Goal: Task Accomplishment & Management: Complete application form

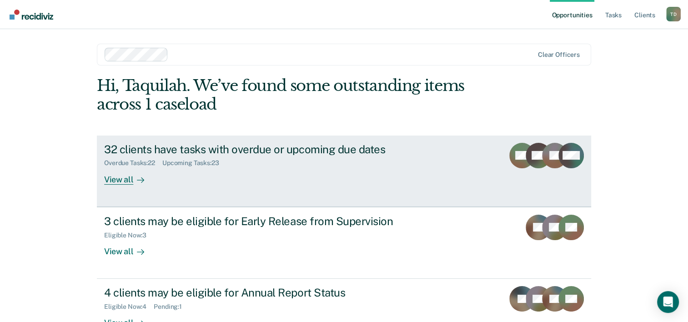
scroll to position [28, 0]
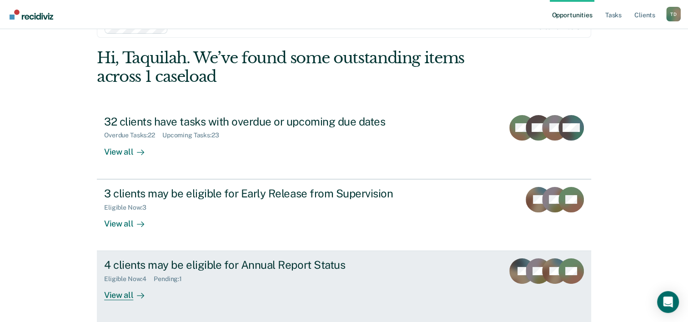
click at [176, 272] on div "Eligible Now : 4 Pending : 1" at bounding box center [263, 277] width 319 height 11
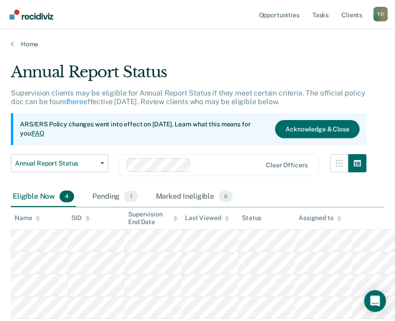
click at [258, 83] on div "Annual Report Status" at bounding box center [189, 76] width 356 height 26
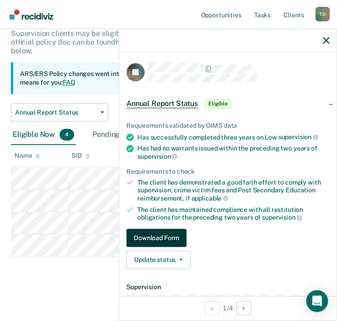
scroll to position [136, 0]
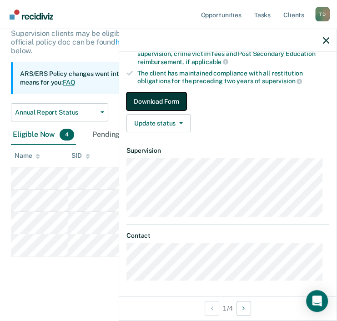
click at [162, 103] on button "Download Form" at bounding box center [156, 101] width 60 height 18
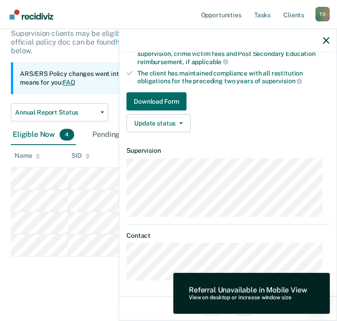
click at [262, 83] on div "Requirements validated by OIMS data Has successfully completed three years on L…" at bounding box center [227, 55] width 217 height 169
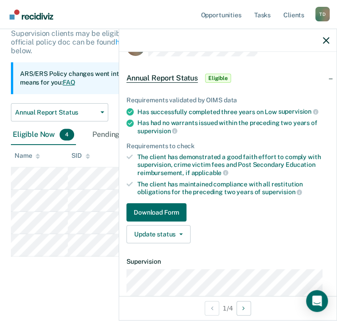
scroll to position [0, 0]
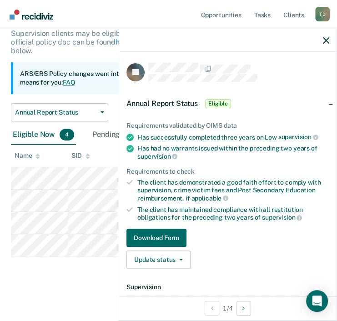
click at [171, 99] on span "Annual Report Status" at bounding box center [161, 103] width 71 height 9
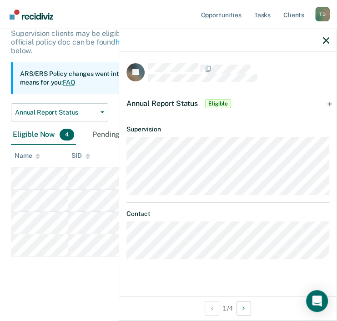
click at [171, 99] on span "Annual Report Status" at bounding box center [161, 103] width 71 height 9
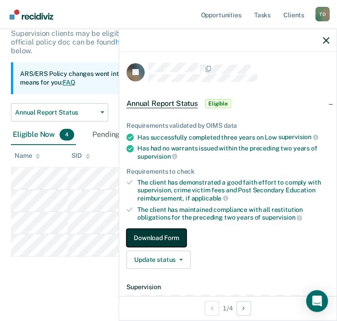
click at [144, 241] on button "Download Form" at bounding box center [156, 238] width 60 height 18
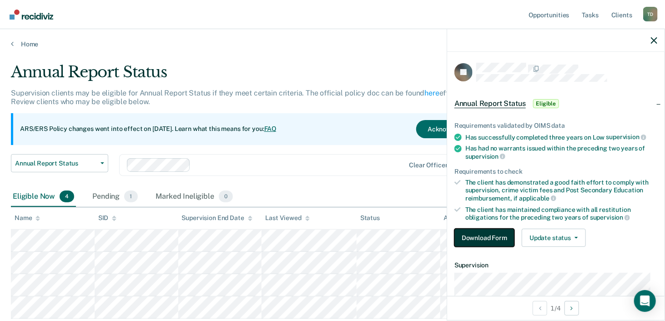
scroll to position [115, 0]
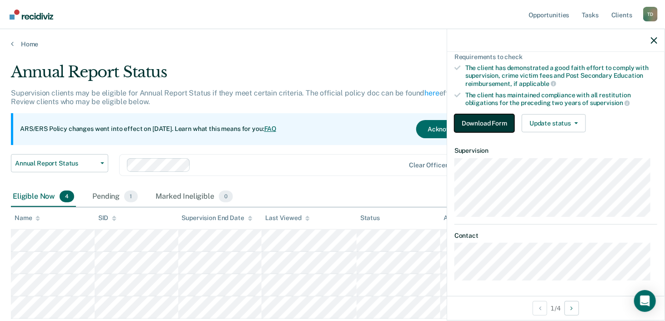
click at [468, 126] on button "Download Form" at bounding box center [484, 123] width 60 height 18
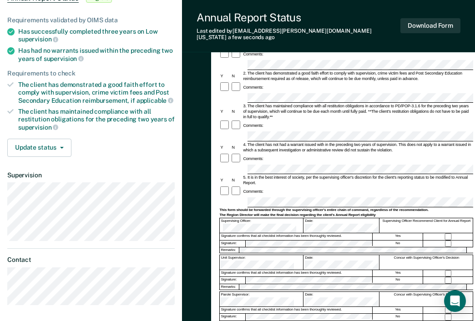
scroll to position [89, 0]
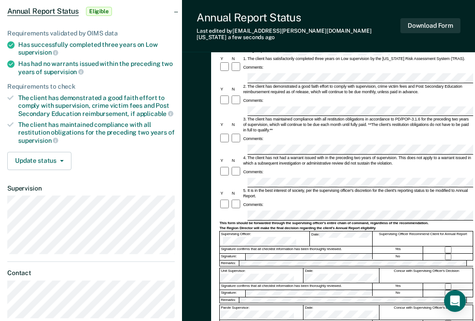
click at [254, 283] on div "Signature confirms that all checklist information has been thoroughly reviewed." at bounding box center [296, 286] width 153 height 6
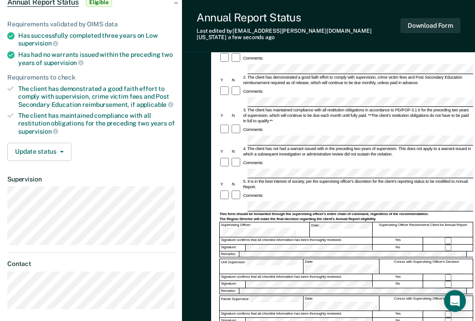
scroll to position [94, 0]
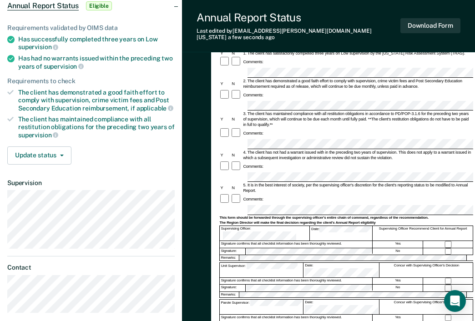
click at [176, 5] on div "Annual Report Status Eligible" at bounding box center [91, 5] width 182 height 29
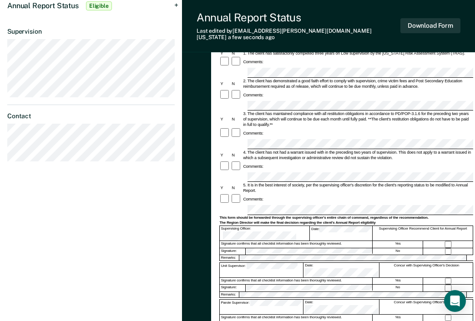
click at [176, 5] on div "Annual Report Status Eligible" at bounding box center [91, 5] width 182 height 29
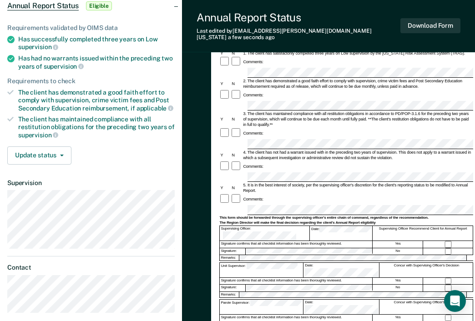
click at [164, 89] on div "The client has demonstrated a good faith effort to comply with supervision, cri…" at bounding box center [96, 100] width 156 height 23
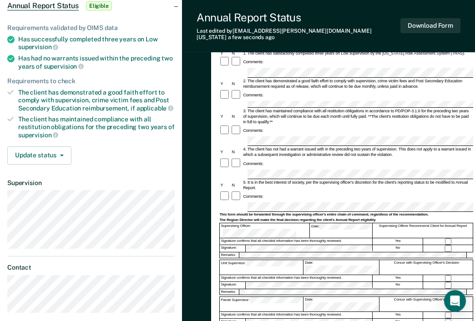
click at [121, 99] on div "The client has demonstrated a good faith effort to comply with supervision, cri…" at bounding box center [96, 100] width 156 height 23
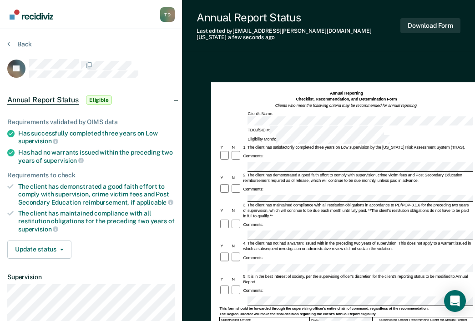
click at [160, 64] on div at bounding box center [102, 64] width 146 height 11
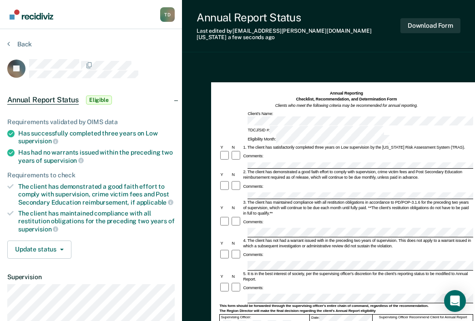
click at [181, 114] on div "Requirements validated by OIMS data Has successfully completed three years on L…" at bounding box center [91, 185] width 182 height 162
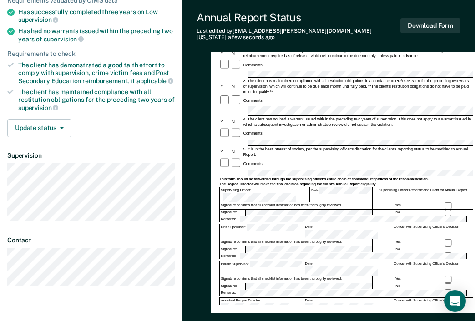
scroll to position [127, 0]
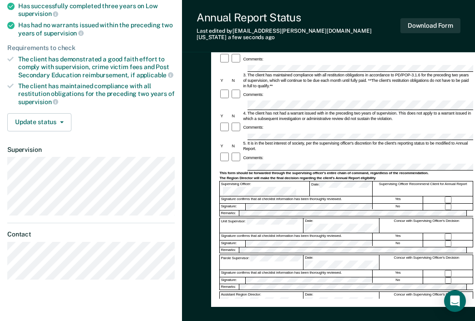
click at [184, 200] on div "Annual Reporting Checklist, Recommendation, and Determination Form Clients who …" at bounding box center [328, 160] width 293 height 449
click at [187, 103] on div "Annual Reporting Checklist, Recommendation, and Determination Form Clients who …" at bounding box center [328, 160] width 293 height 449
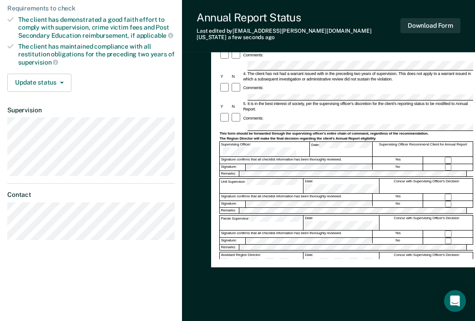
scroll to position [0, 0]
